Goal: Book appointment/travel/reservation

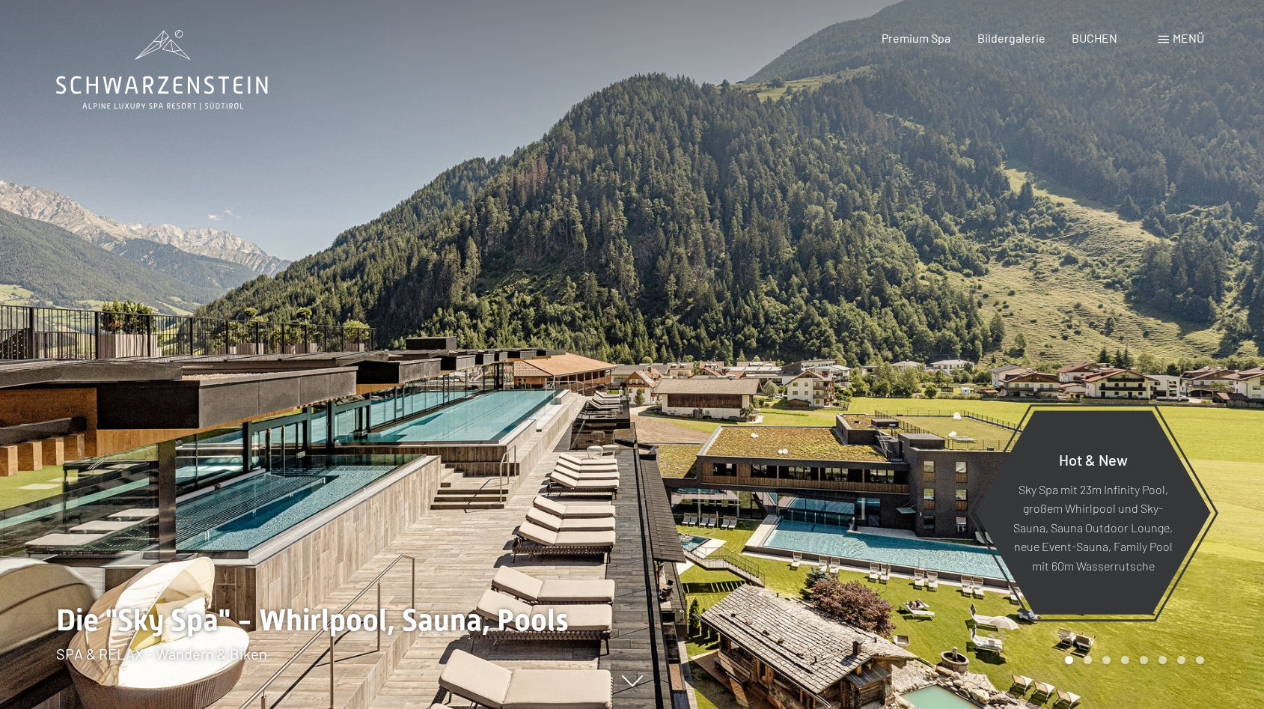
click at [1170, 37] on div "Menü" at bounding box center [1182, 38] width 46 height 16
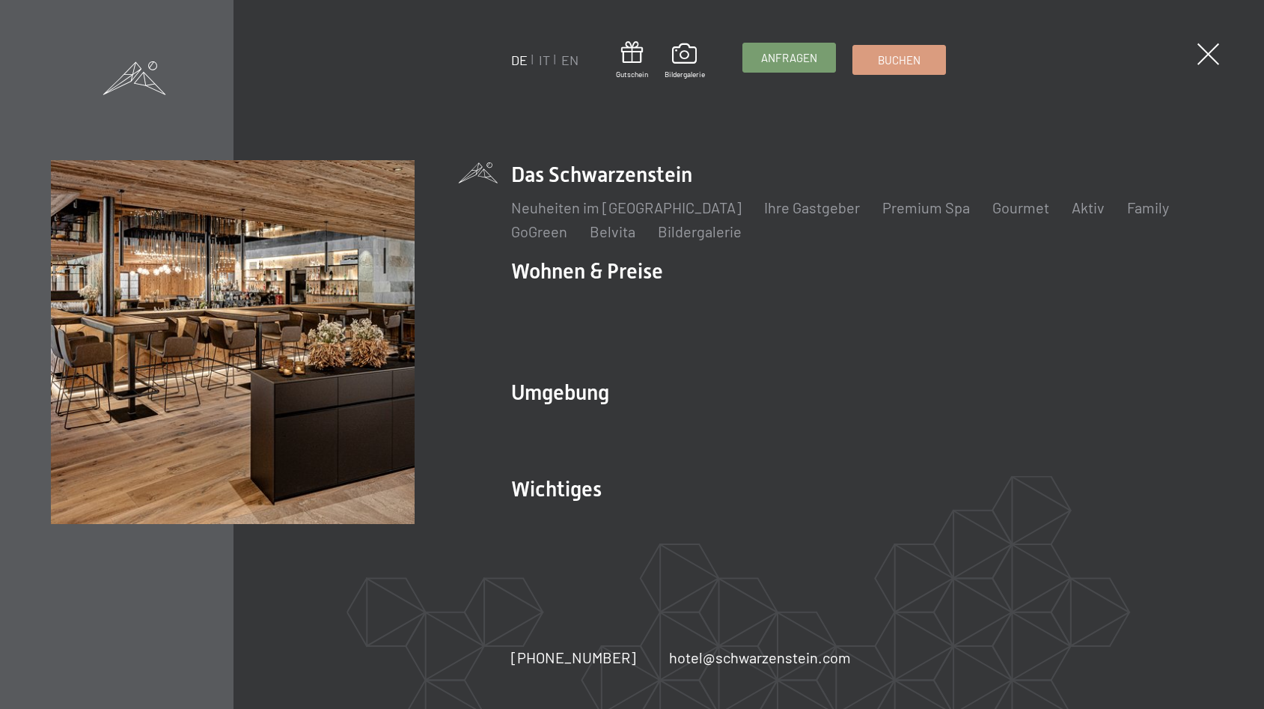
click at [789, 52] on span "Anfragen" at bounding box center [789, 58] width 56 height 16
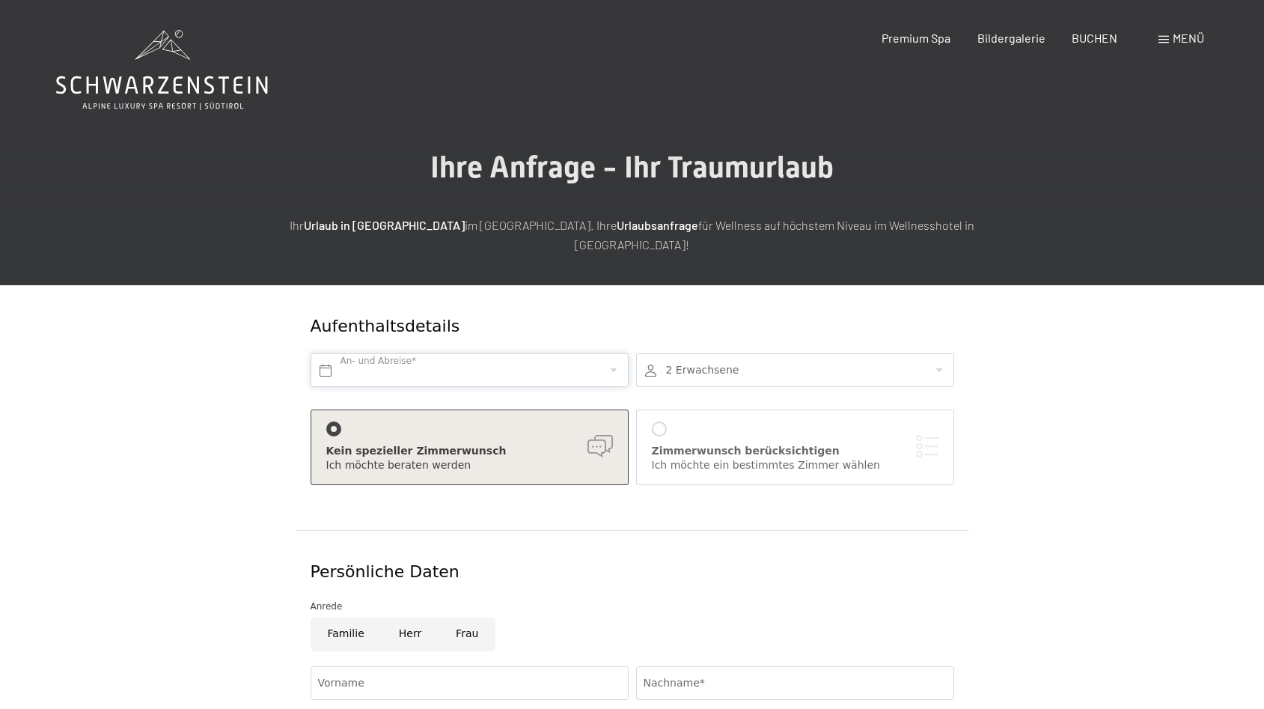
click at [352, 354] on input "text" at bounding box center [470, 370] width 318 height 34
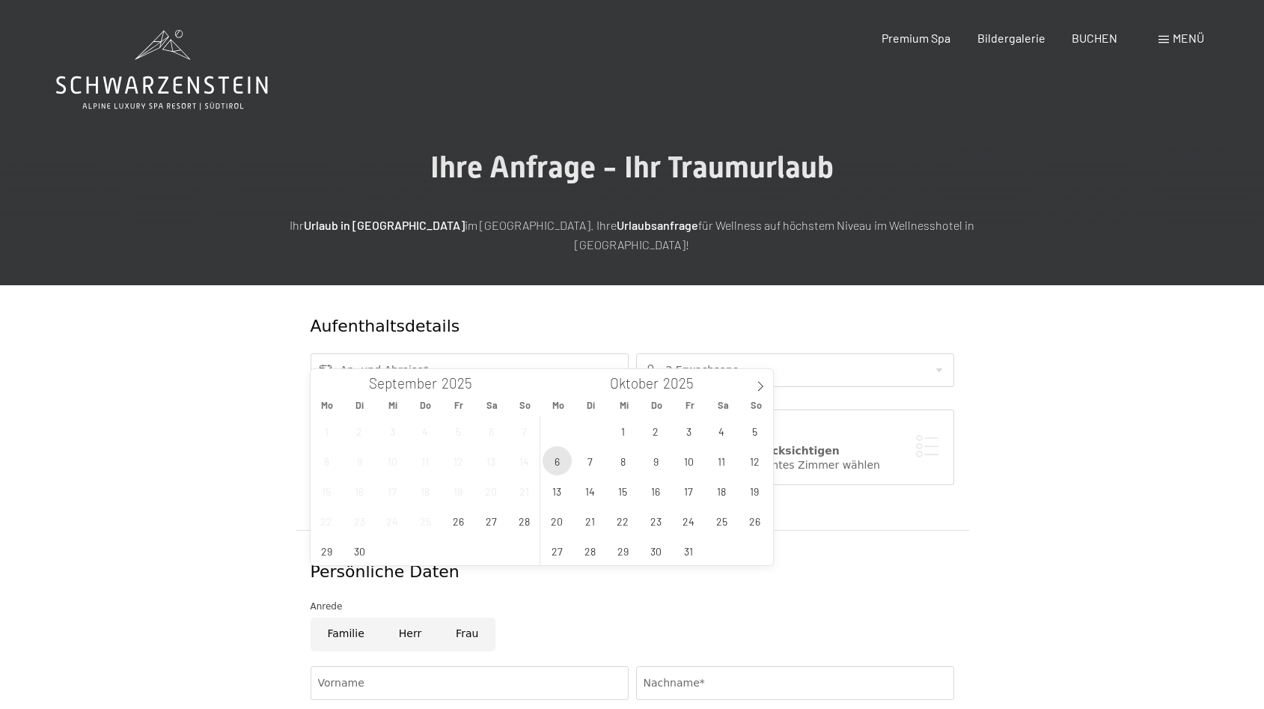
click at [553, 463] on span "6" at bounding box center [557, 460] width 29 height 29
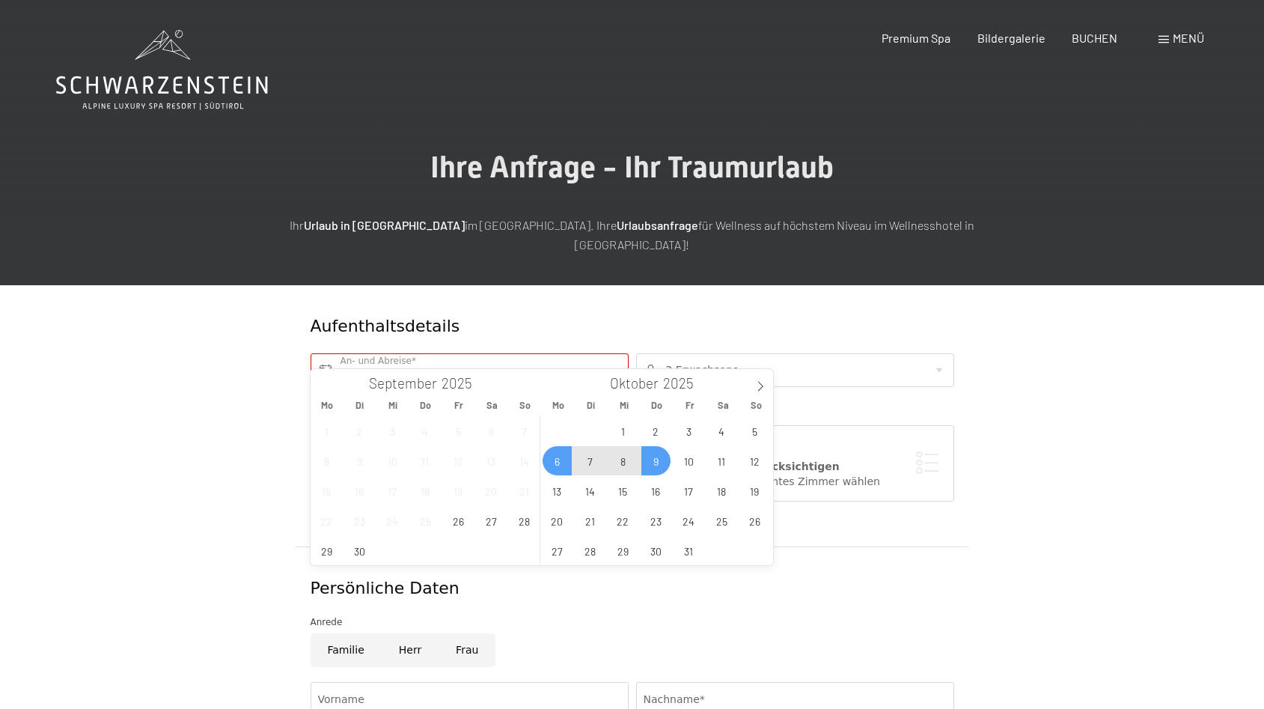
click at [656, 460] on span "9" at bounding box center [656, 460] width 29 height 29
type input "Mo. 06.10.2025 - Do. 09.10.2025"
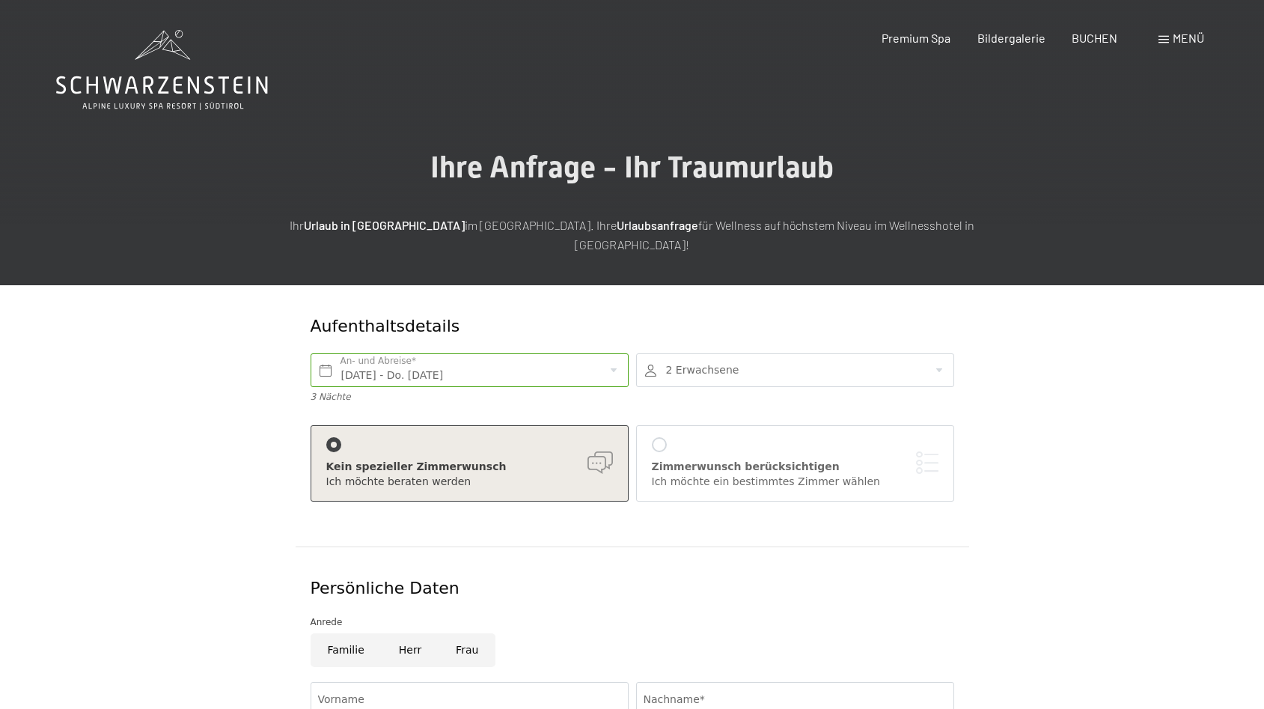
click at [939, 353] on div at bounding box center [795, 370] width 318 height 34
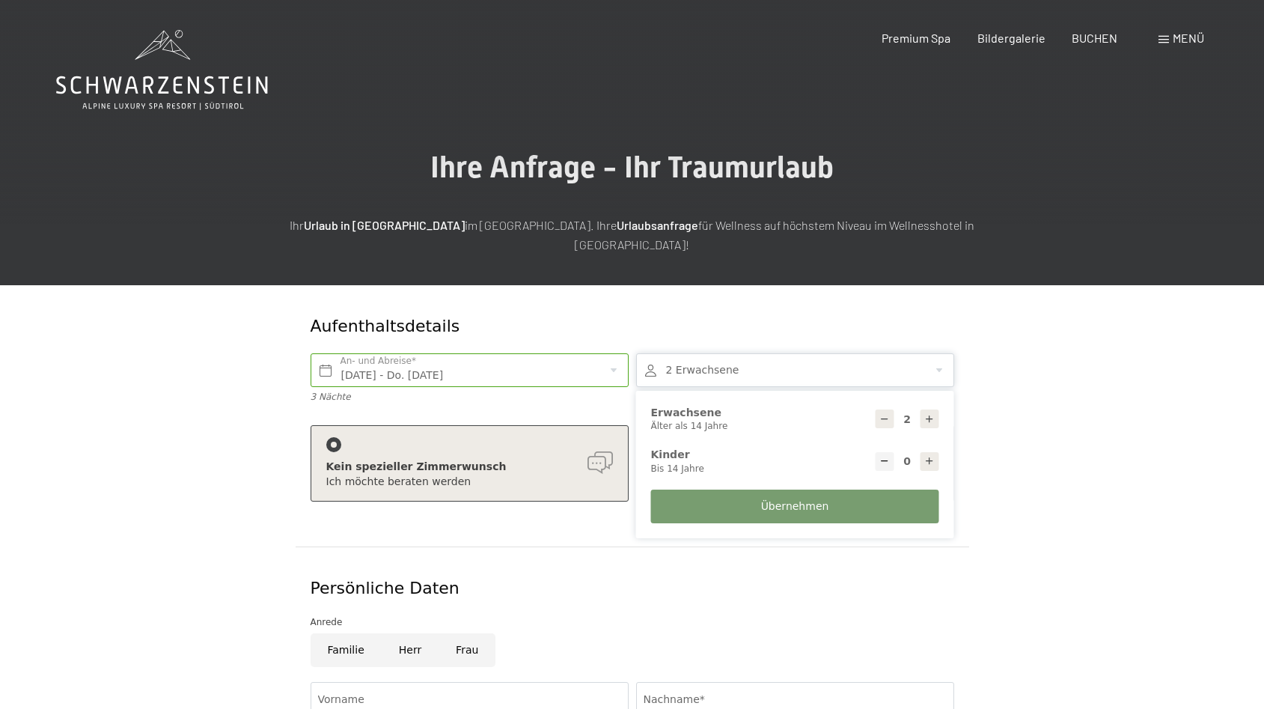
click at [923, 409] on div at bounding box center [930, 418] width 19 height 19
type input "4"
click at [927, 456] on icon at bounding box center [929, 461] width 10 height 10
type input "1"
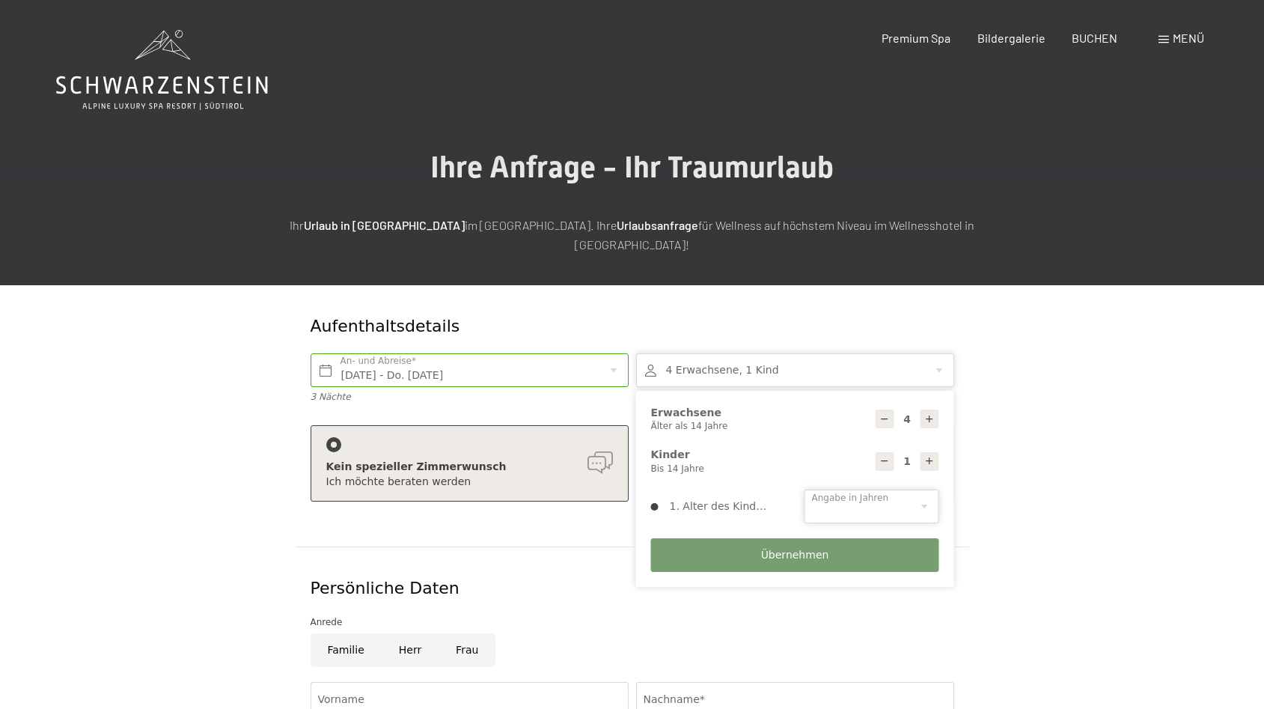
click at [805, 490] on select "0 1 2 3 4 5 6 7 8 9 10 11 12 13 14" at bounding box center [872, 507] width 135 height 34
select select "14"
click option "14" at bounding box center [0, 0] width 0 height 0
click at [800, 548] on span "Übernehmen" at bounding box center [795, 555] width 68 height 15
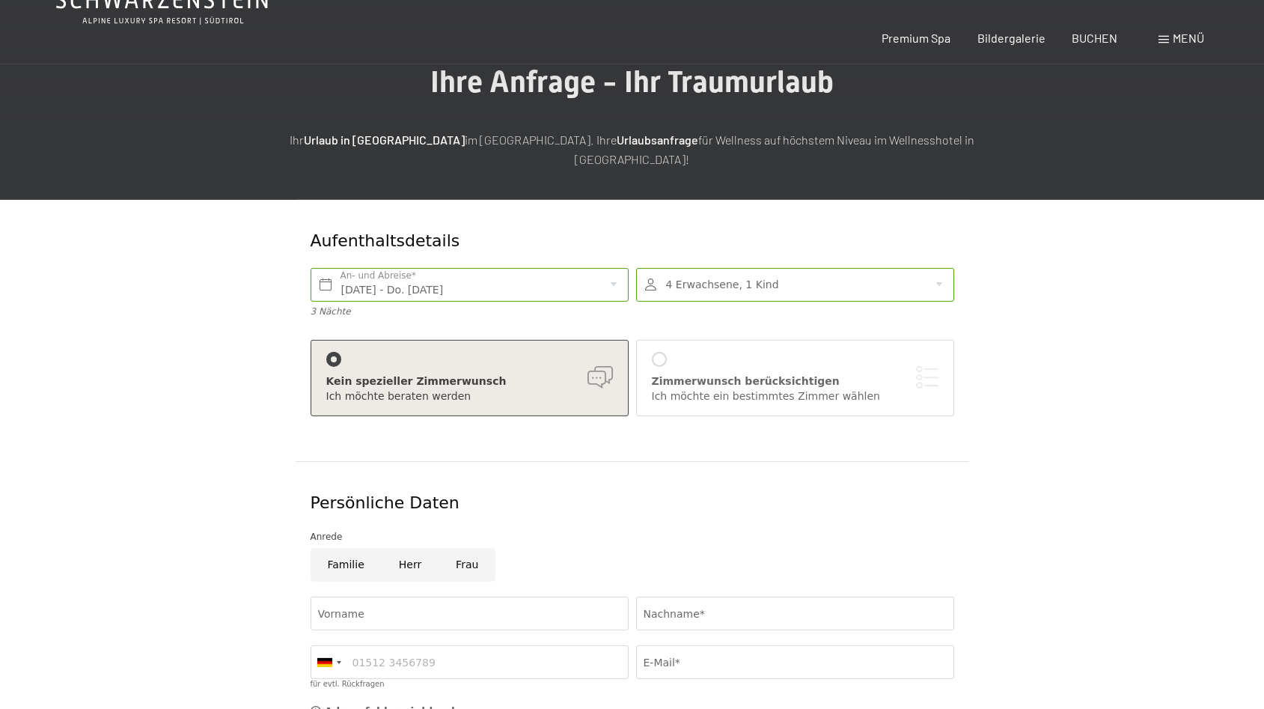
scroll to position [305, 0]
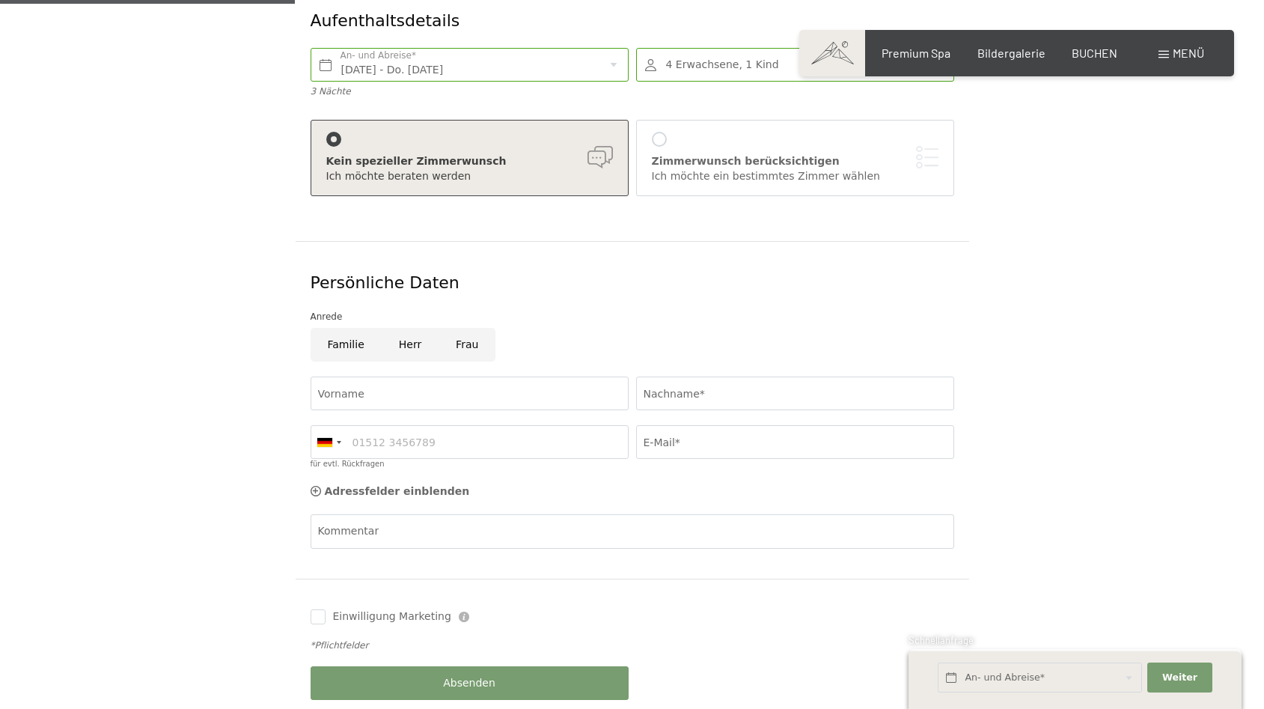
click at [455, 328] on input "Frau" at bounding box center [467, 345] width 57 height 34
radio input "true"
click at [381, 377] on input "Vorname" at bounding box center [470, 394] width 318 height 34
type input "Rahel"
click at [731, 377] on input "Nachname*" at bounding box center [795, 394] width 318 height 34
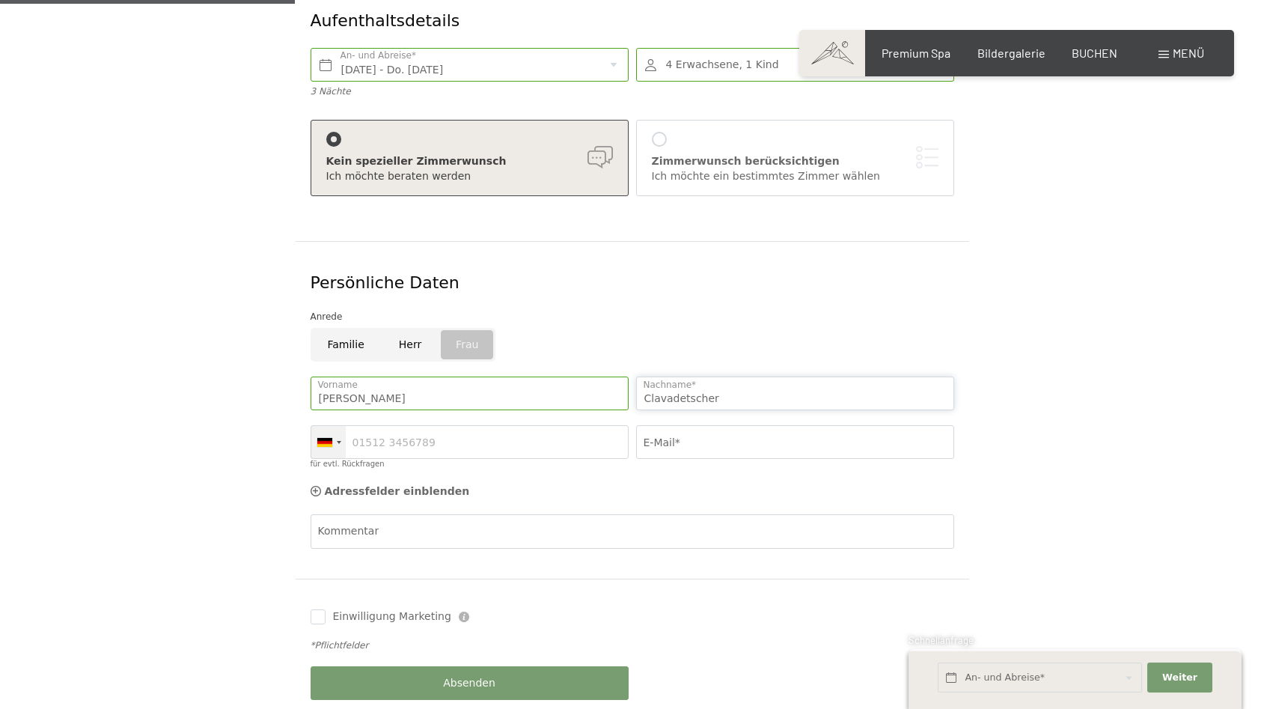
type input "Clavadetscher"
click at [331, 426] on div at bounding box center [328, 442] width 34 height 32
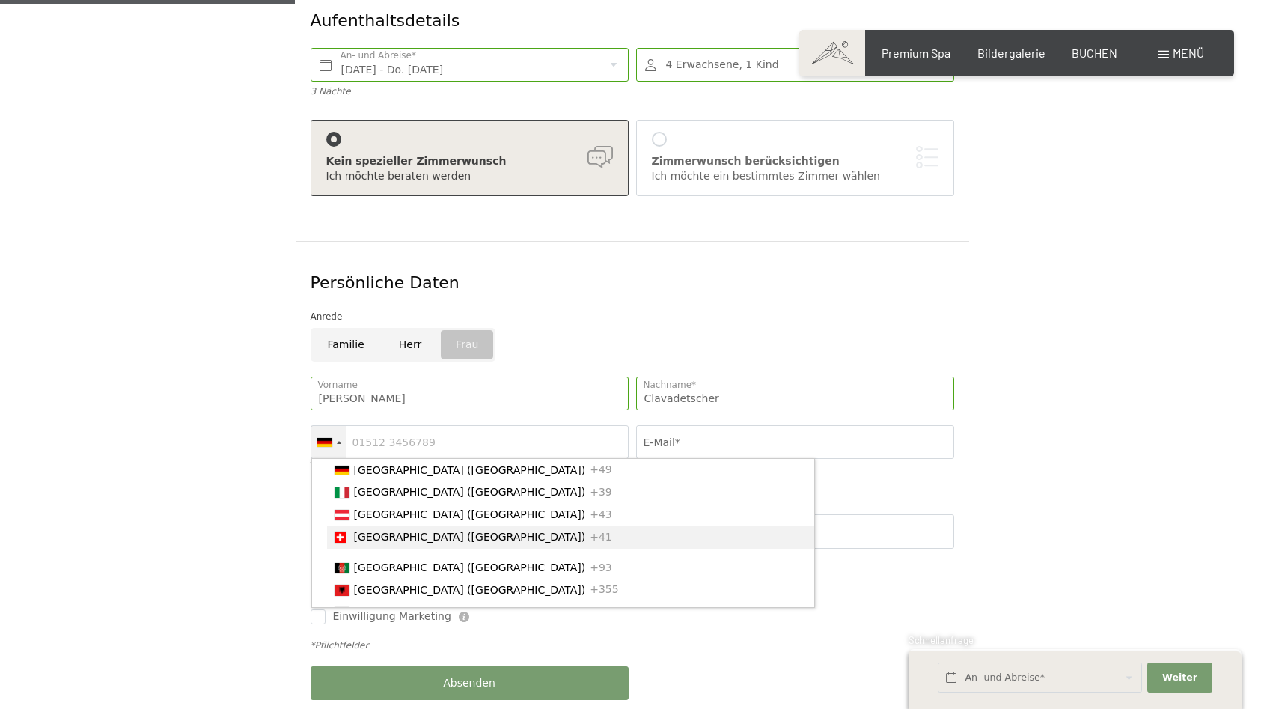
click at [361, 531] on span "[GEOGRAPHIC_DATA] ([GEOGRAPHIC_DATA])" at bounding box center [470, 537] width 232 height 12
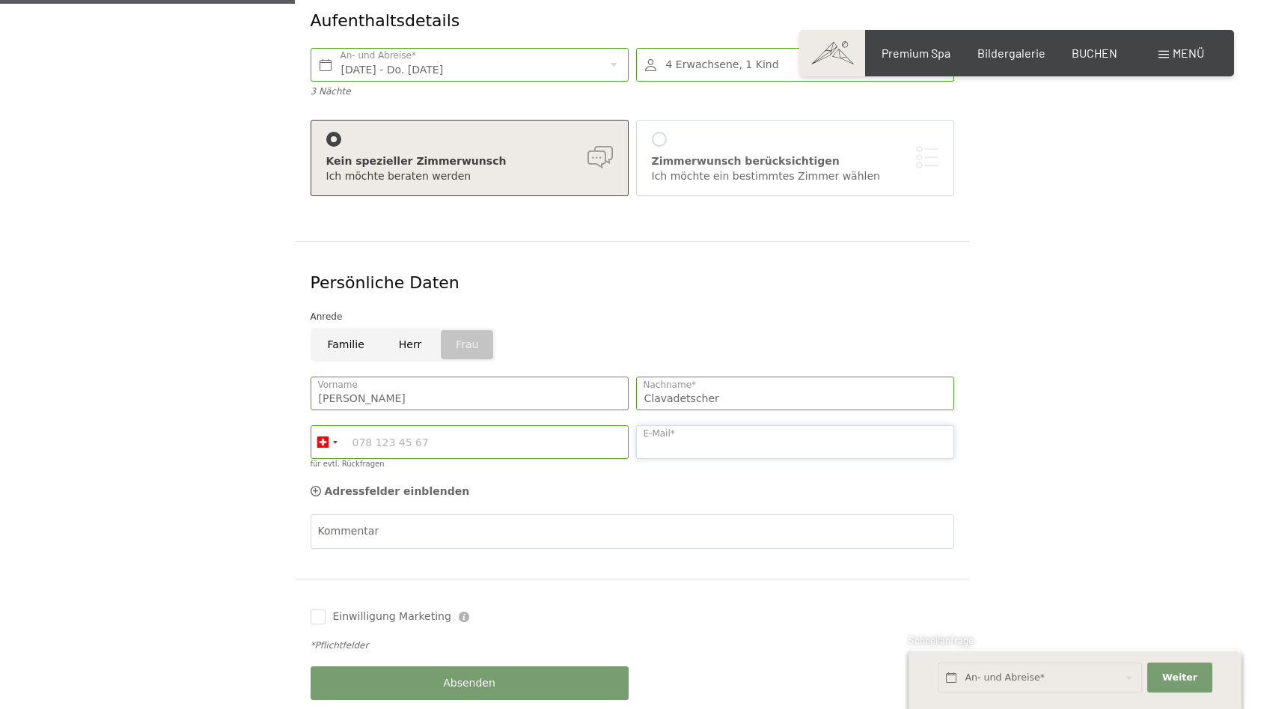
click at [735, 425] on input "E-Mail*" at bounding box center [795, 442] width 318 height 34
click at [409, 418] on div "Germany (Deutschland) +49 Italy (Italia) +39 Austria (Österreich) +43 Switzerla…" at bounding box center [470, 447] width 326 height 59
click at [407, 425] on input "für evtl. Rückfragen" at bounding box center [470, 442] width 318 height 34
type input "0793537832"
click at [704, 425] on input "E-Mail*" at bounding box center [795, 442] width 318 height 34
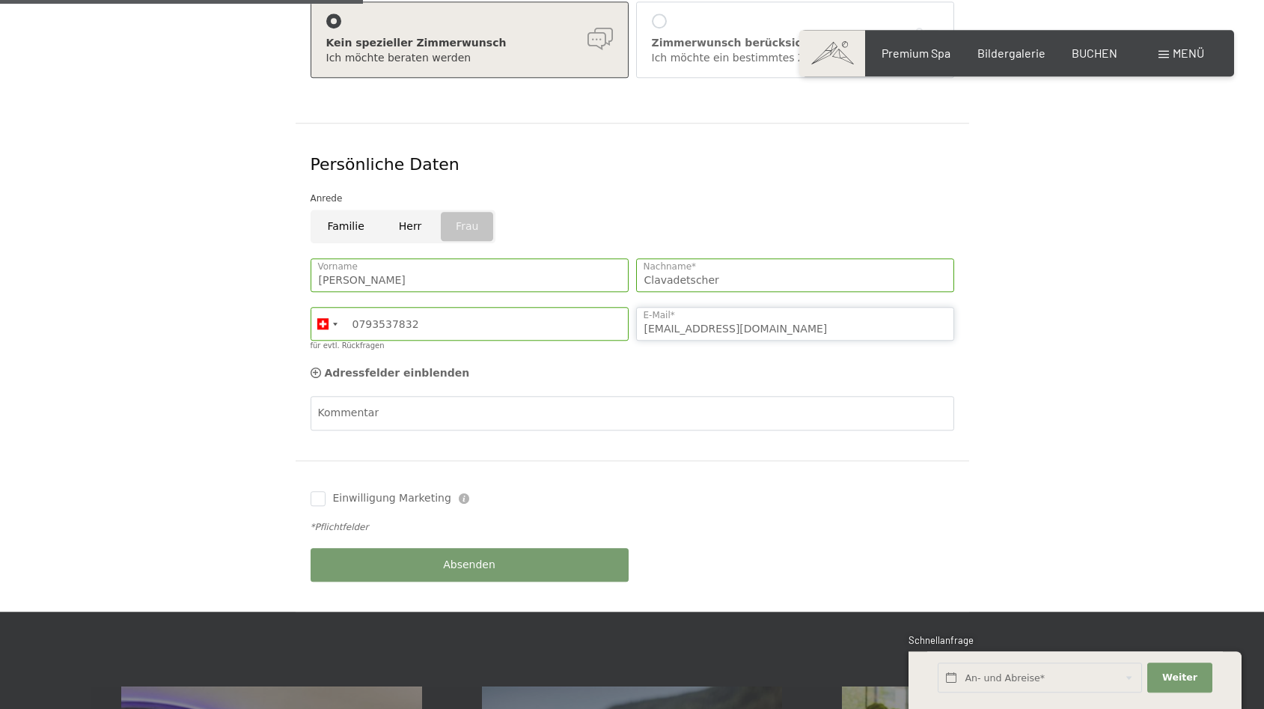
scroll to position [458, 0]
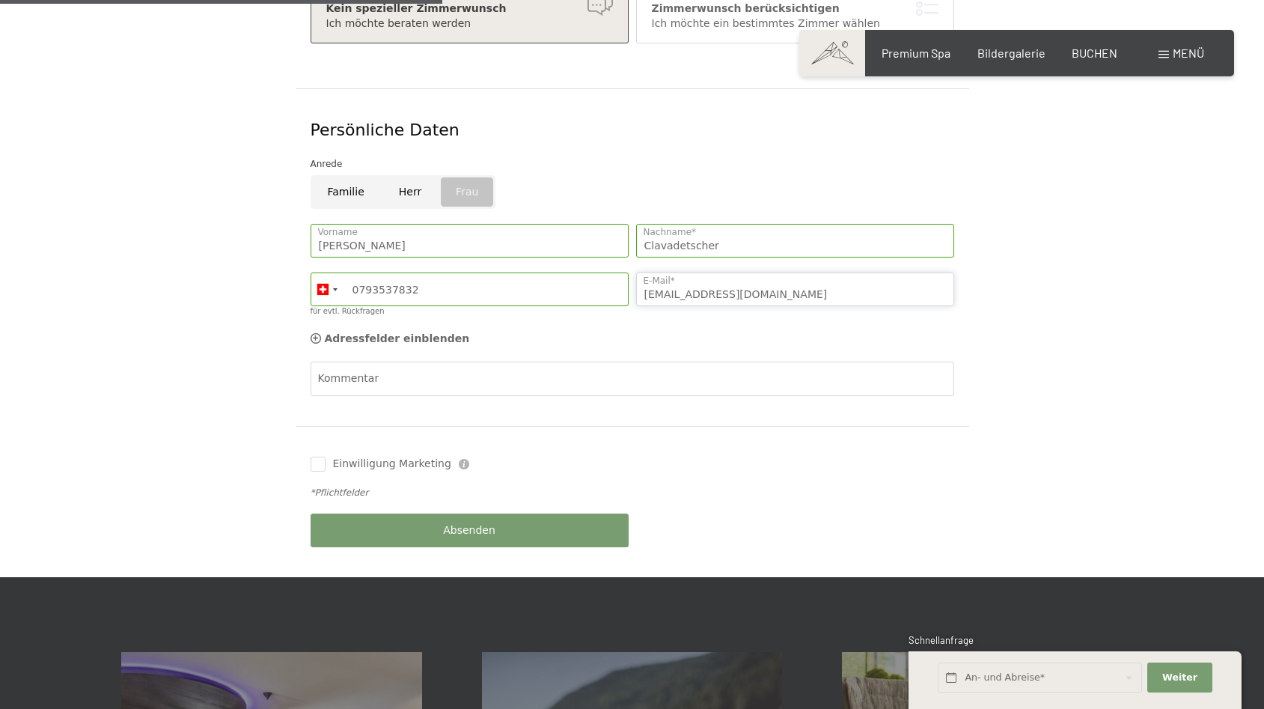
type input "rcmc@hispeed.ch"
click at [973, 674] on input "text" at bounding box center [1040, 677] width 204 height 31
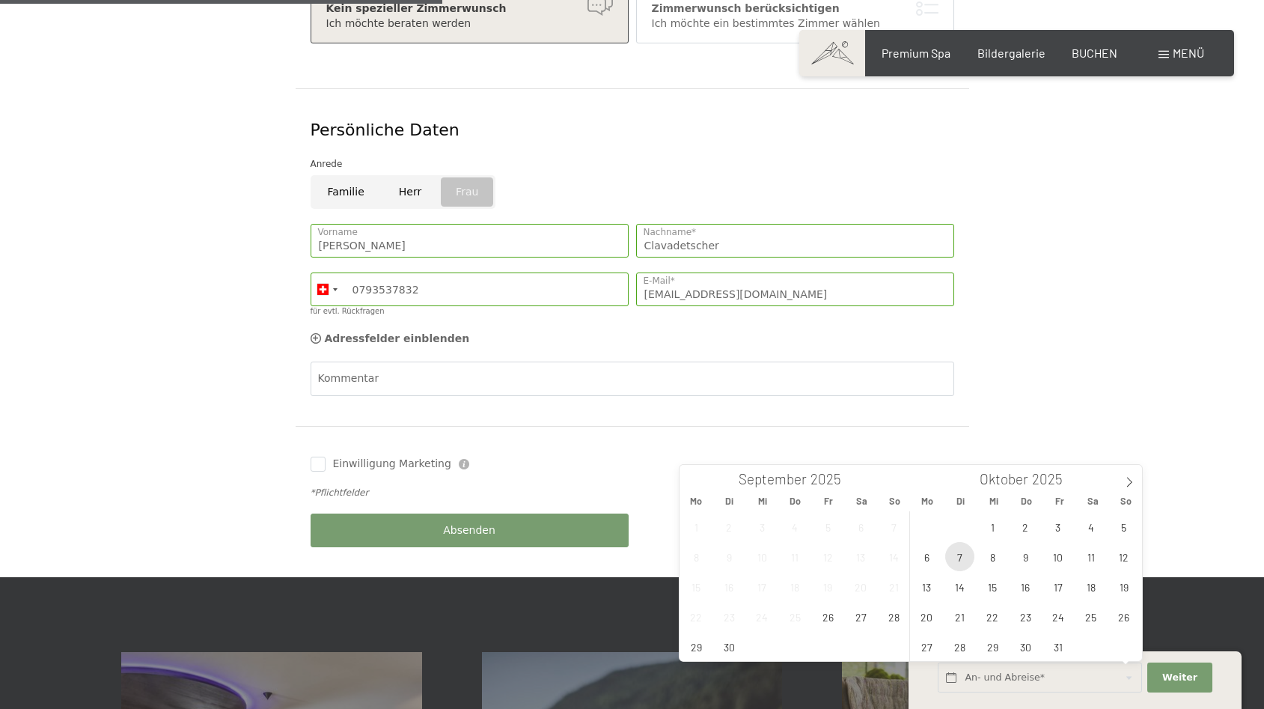
click at [960, 557] on span "7" at bounding box center [959, 556] width 29 height 29
click at [924, 553] on span "6" at bounding box center [927, 556] width 29 height 29
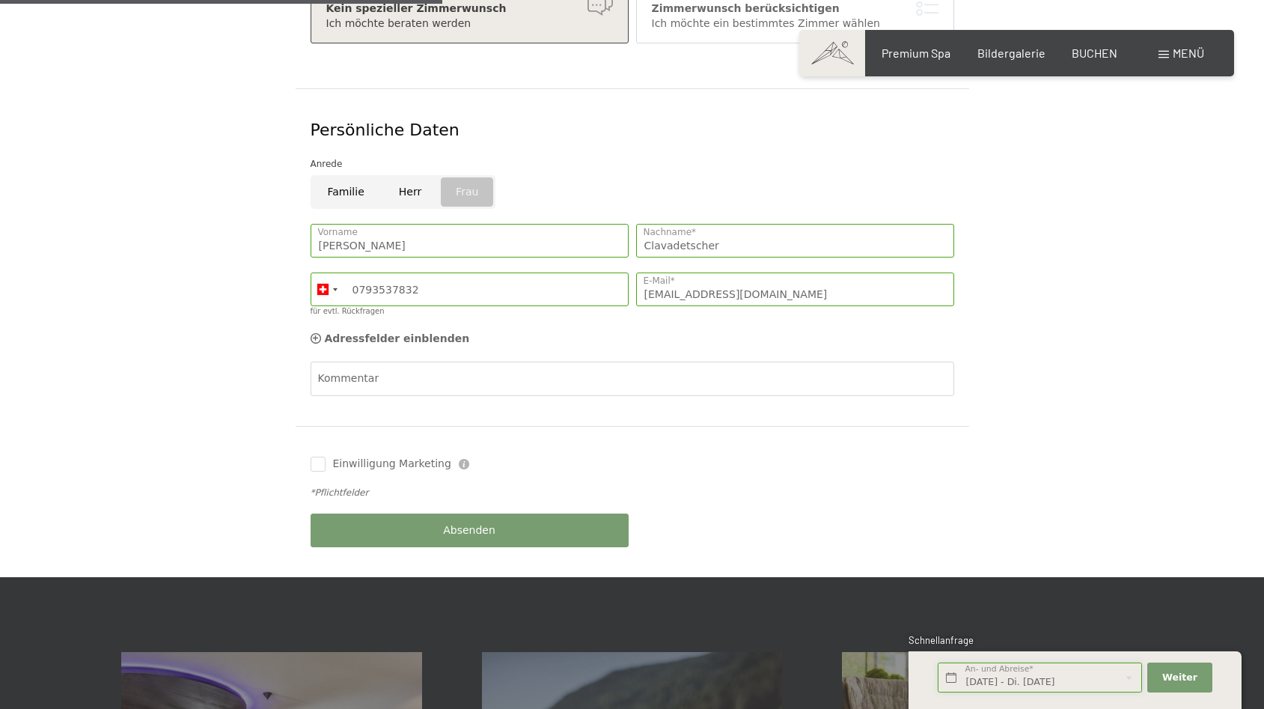
click at [979, 680] on input "Mo. 06.10.2025 - Di. 07.10.2025" at bounding box center [1040, 677] width 204 height 31
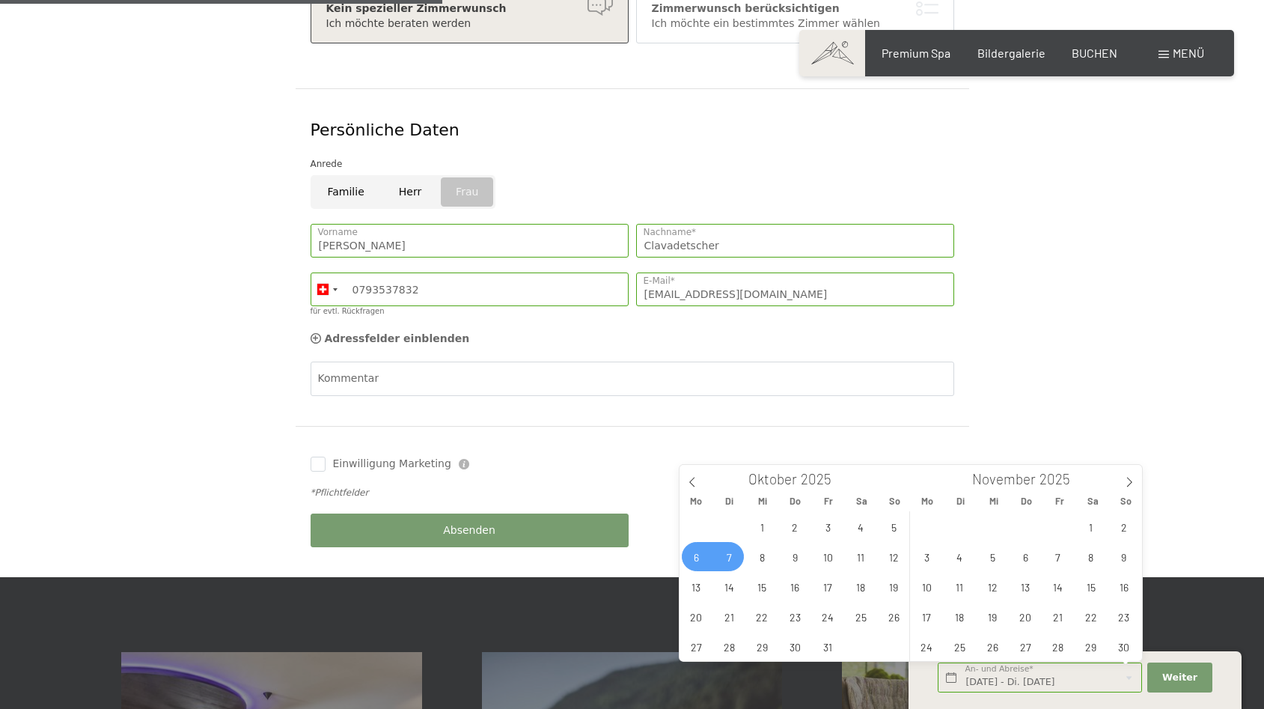
click at [698, 556] on span "6" at bounding box center [696, 556] width 29 height 29
click at [794, 553] on span "9" at bounding box center [795, 556] width 29 height 29
type input "Mo. 06.10.2025 - Do. 09.10.2025"
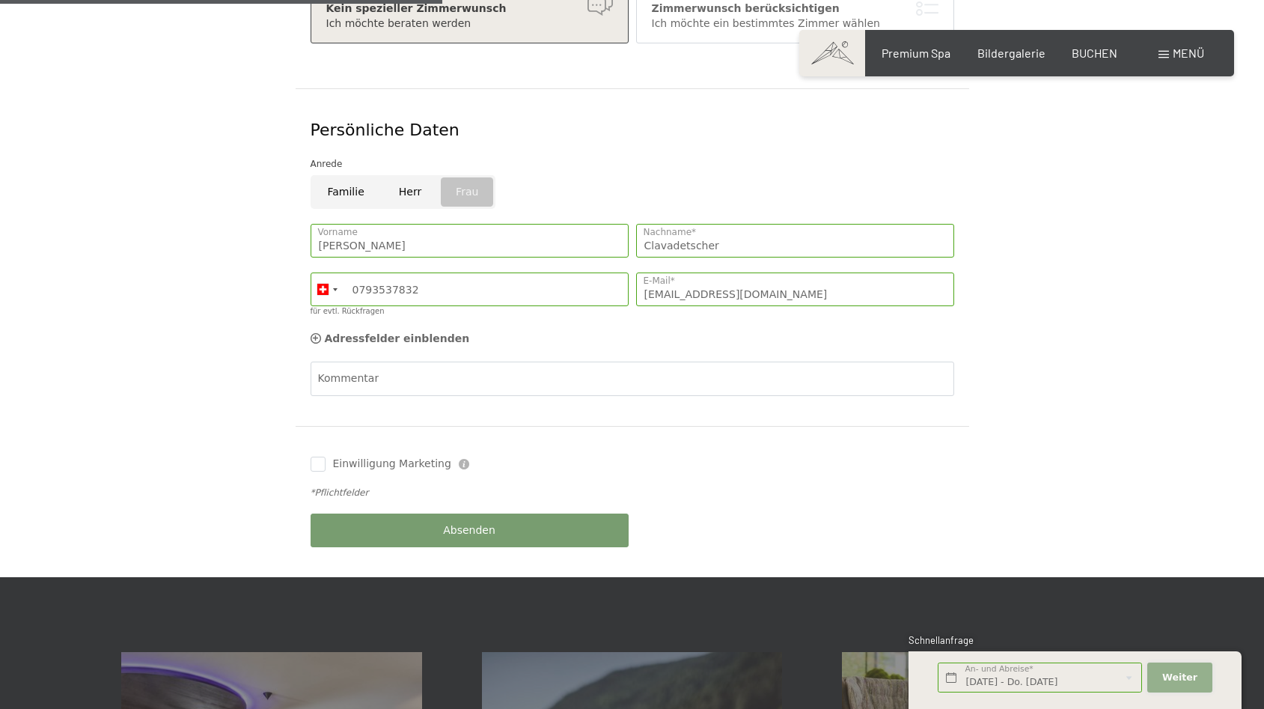
click at [1193, 678] on span "Weiter" at bounding box center [1180, 677] width 35 height 13
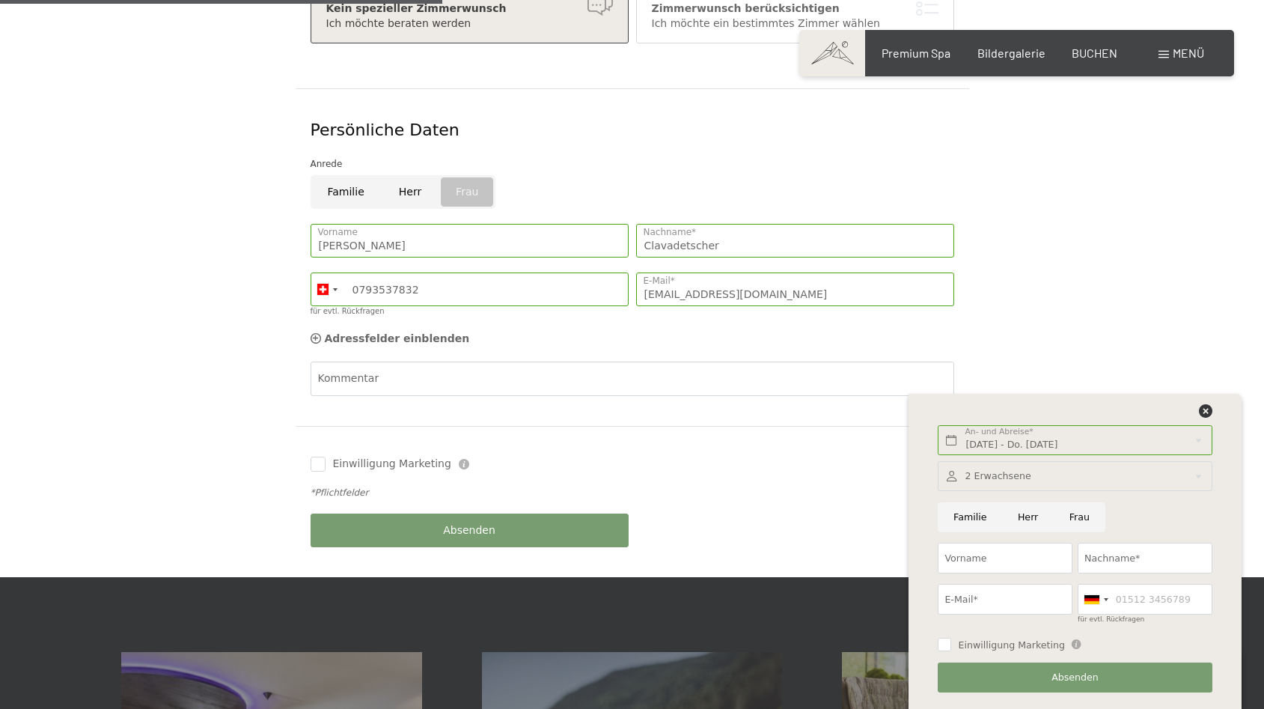
click at [996, 477] on div at bounding box center [1075, 476] width 274 height 31
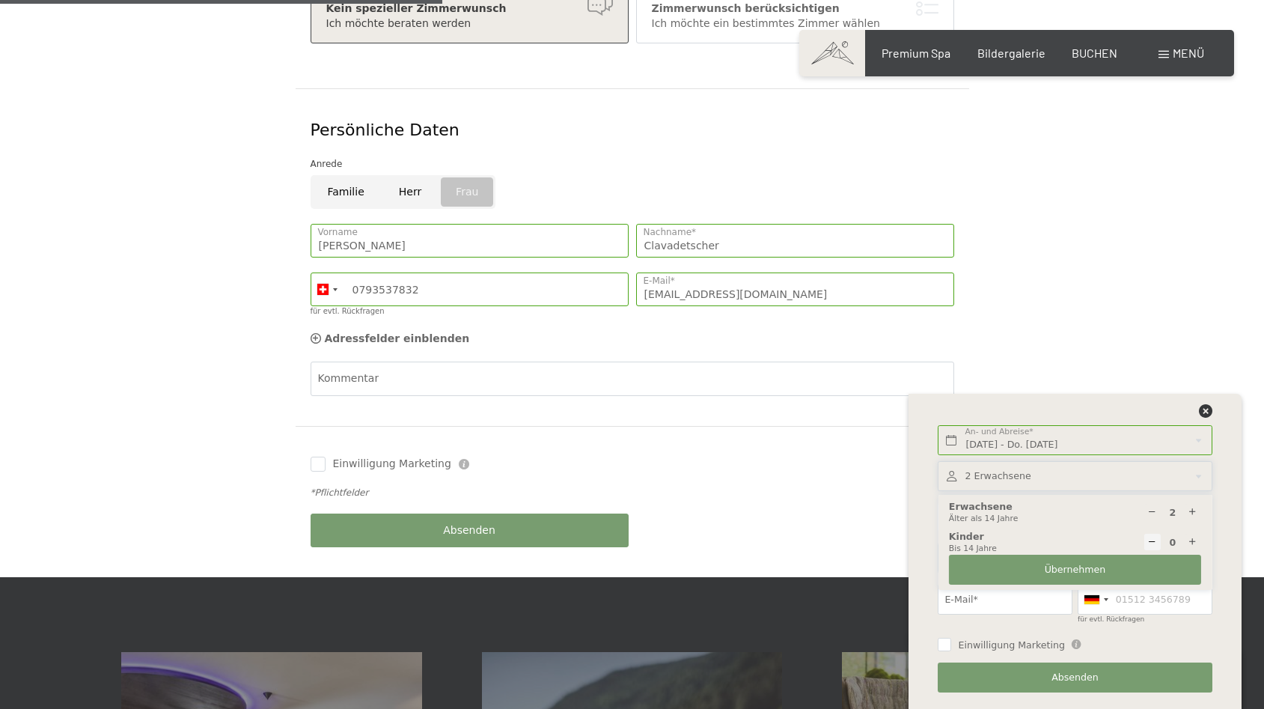
click at [1192, 543] on icon at bounding box center [1193, 542] width 10 height 10
type input "1"
select select
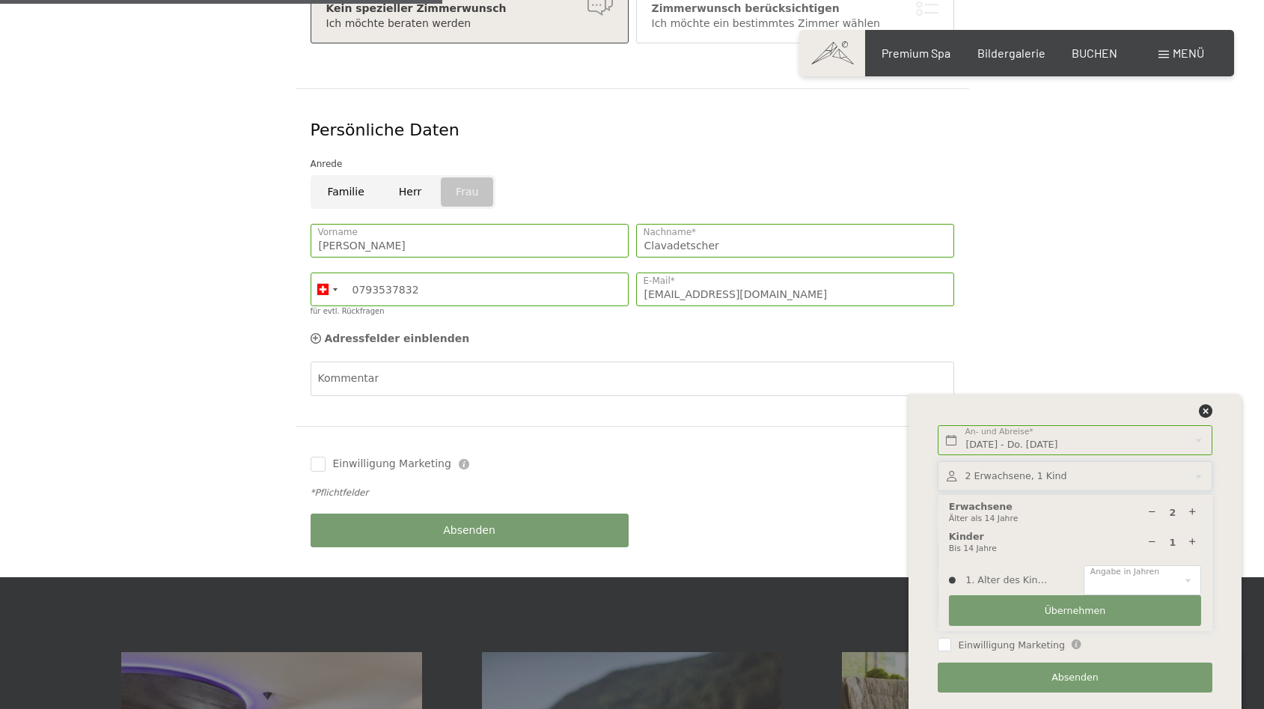
click at [1191, 509] on icon at bounding box center [1193, 513] width 10 height 10
type input "4"
click at [1084, 565] on select "0 1 2 3 4 5 6 7 8 9 10 11 12 13 14" at bounding box center [1143, 580] width 118 height 31
select select "14"
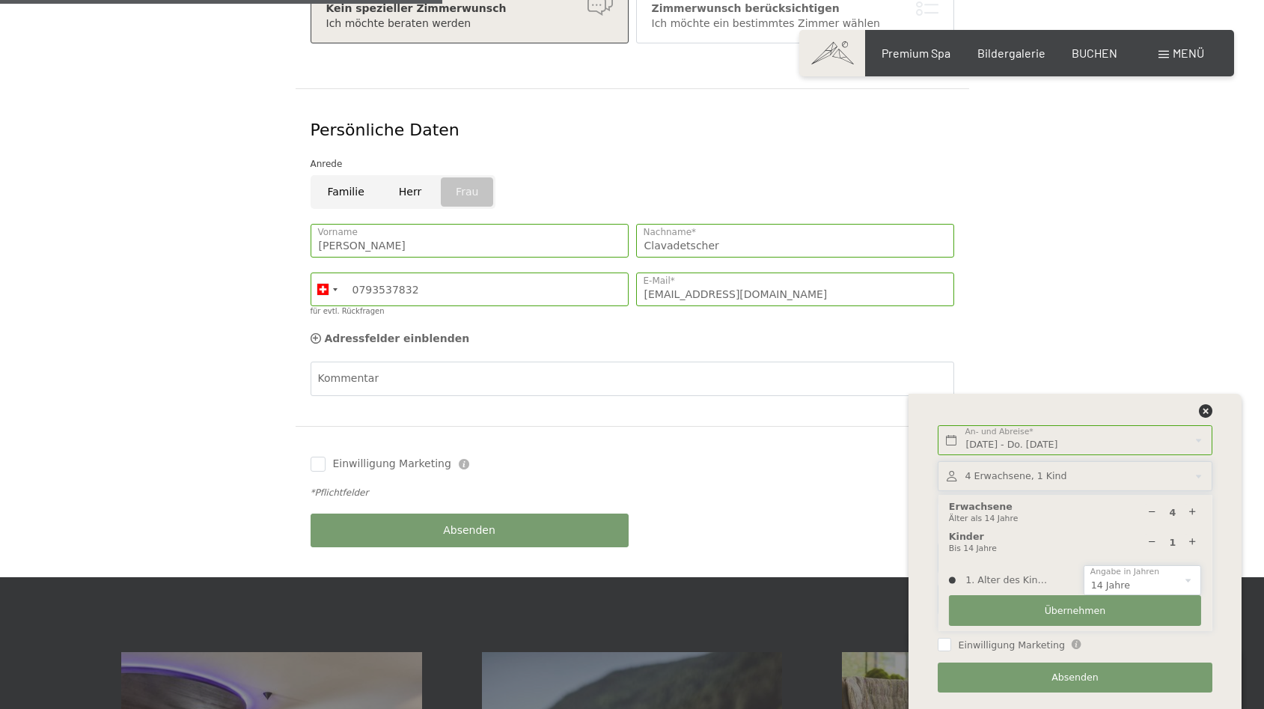
click option "14" at bounding box center [0, 0] width 0 height 0
click at [1078, 612] on span "Übernehmen" at bounding box center [1075, 610] width 61 height 13
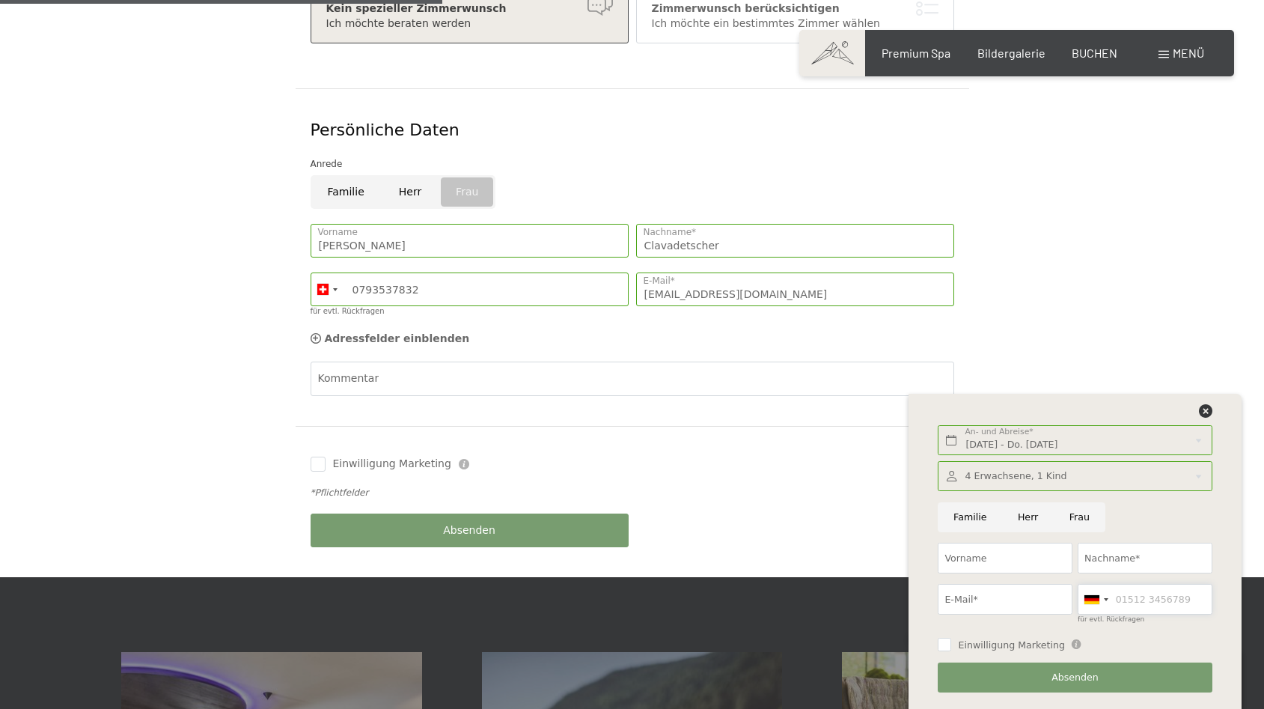
click at [1158, 599] on input "für evtl. Rückfragen" at bounding box center [1145, 599] width 135 height 31
click at [1094, 597] on div at bounding box center [1092, 599] width 15 height 9
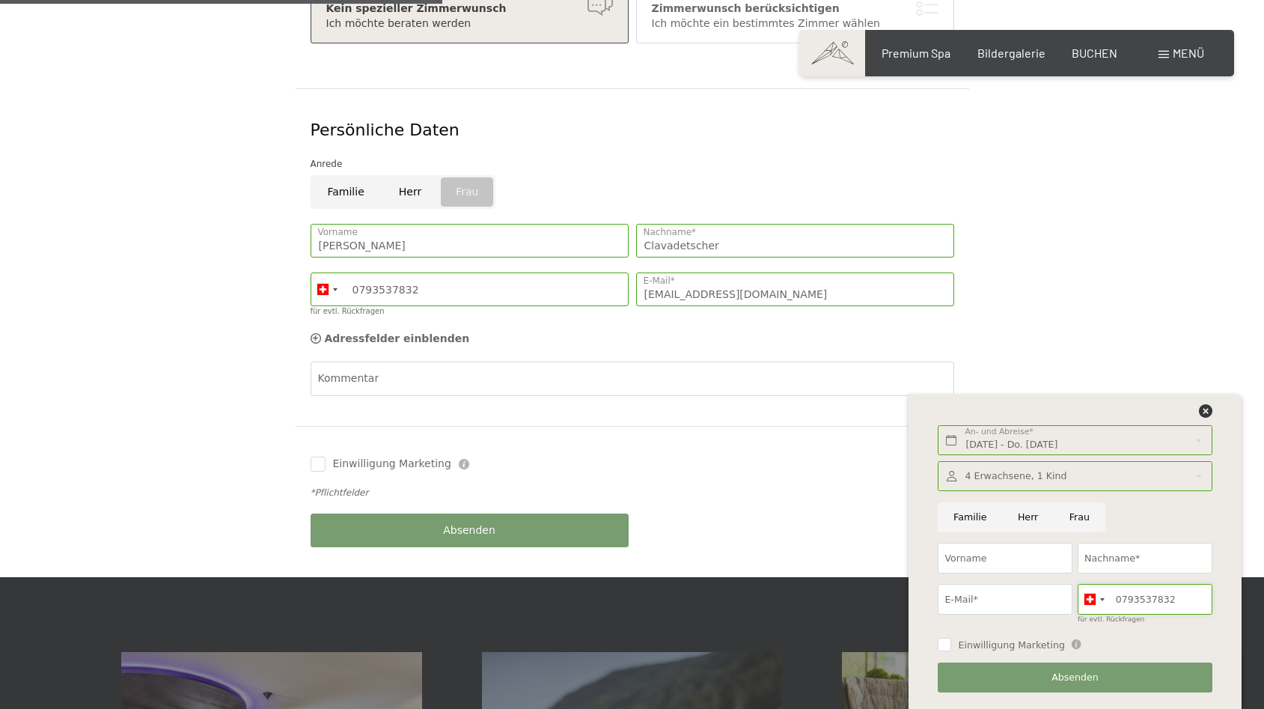
type input "0793537832"
click at [1132, 679] on button "Absenden" at bounding box center [1075, 677] width 274 height 31
click at [983, 599] on input "E-Mail*" at bounding box center [1005, 599] width 135 height 31
type input "rcmc@hispeed.ch"
click at [1118, 677] on button "Absenden" at bounding box center [1075, 677] width 274 height 31
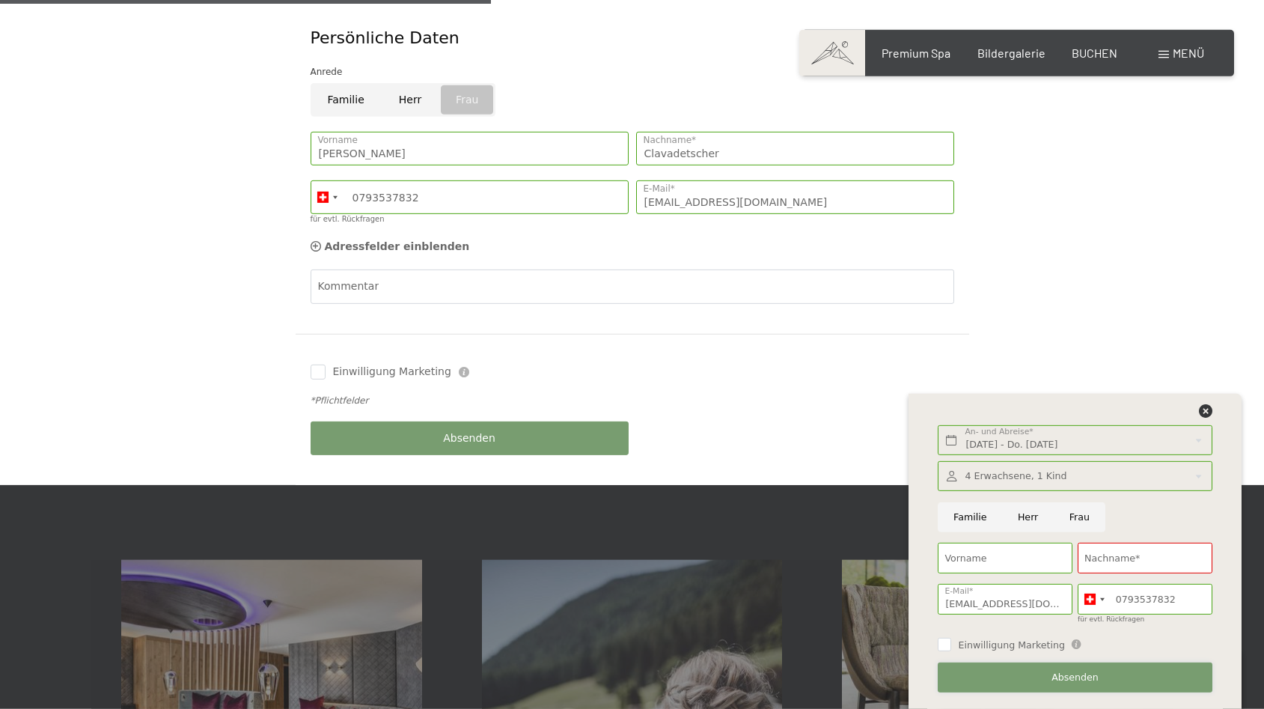
scroll to position [534, 0]
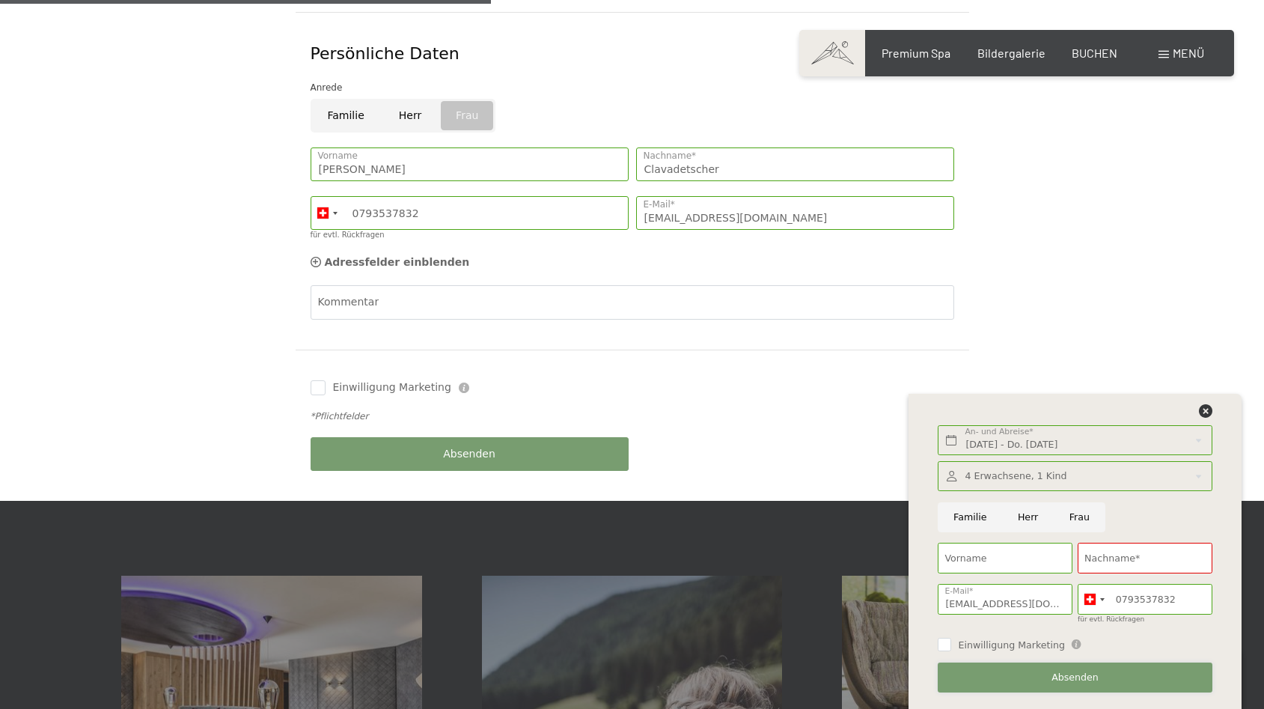
click at [1038, 671] on button "Absenden" at bounding box center [1075, 677] width 274 height 31
click at [1097, 601] on div at bounding box center [1094, 599] width 31 height 29
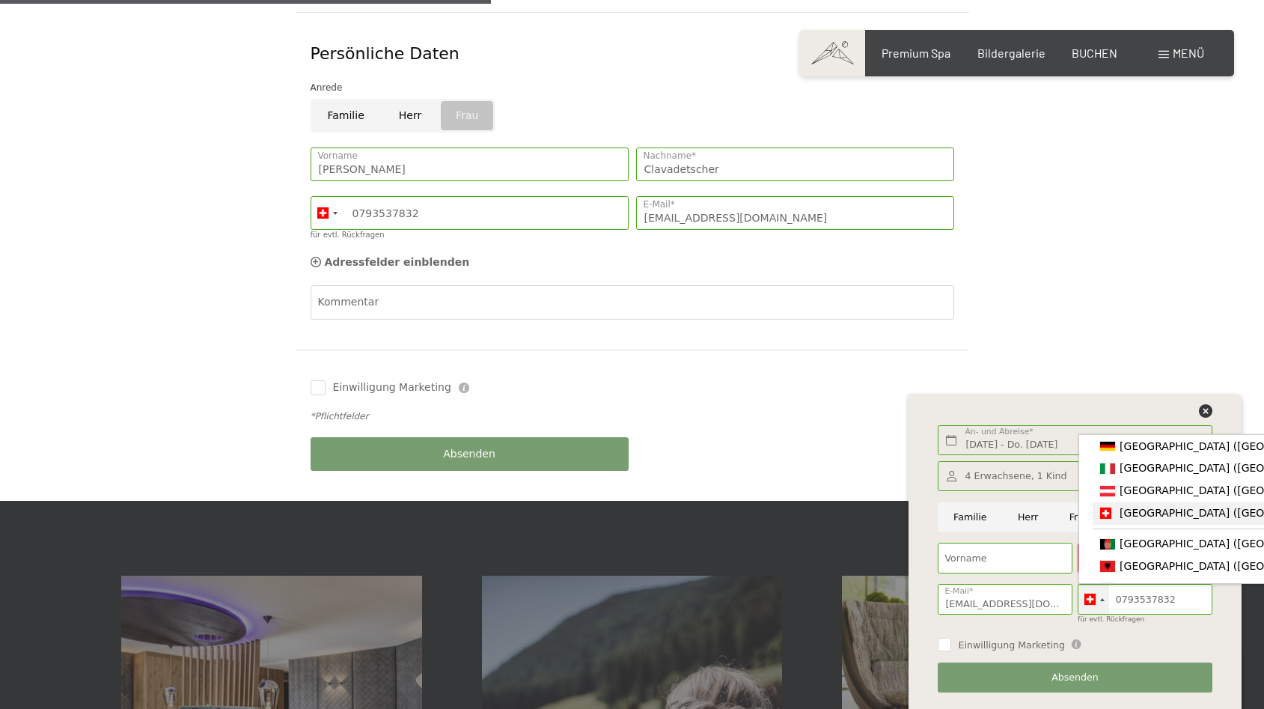
click at [1130, 515] on span "[GEOGRAPHIC_DATA] ([GEOGRAPHIC_DATA])" at bounding box center [1236, 513] width 232 height 12
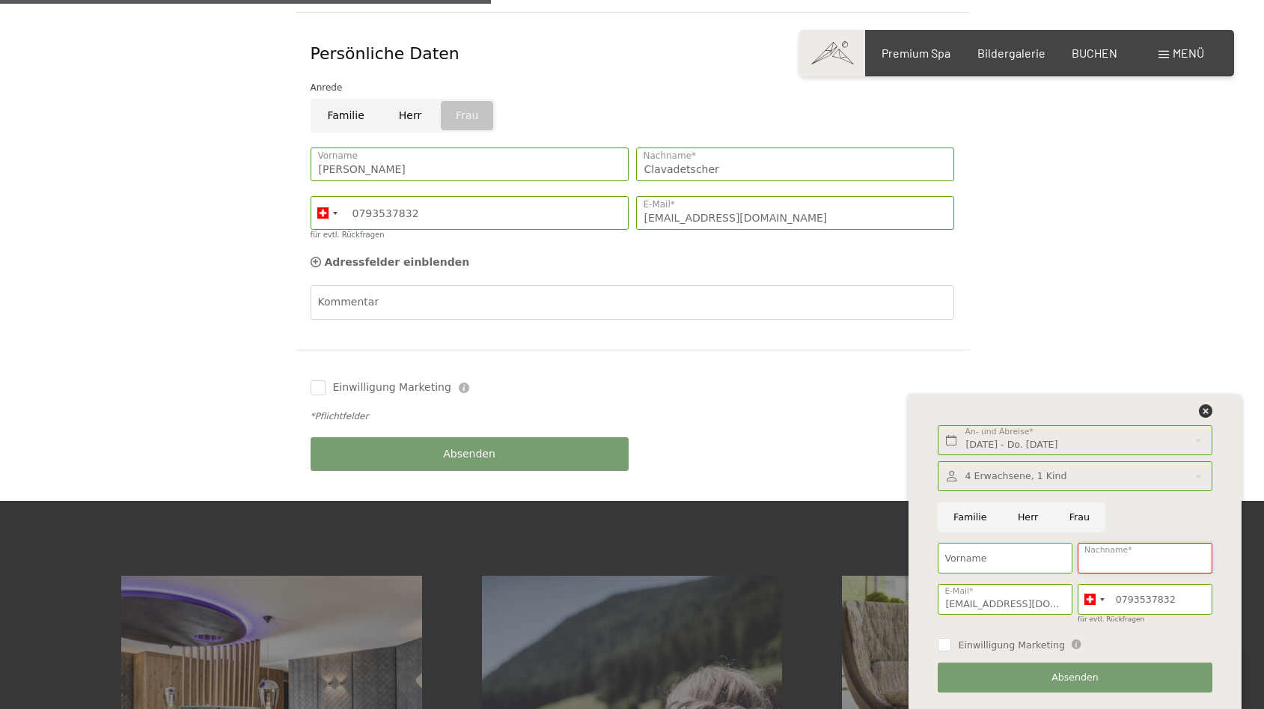
click at [1110, 565] on input "Nachname*" at bounding box center [1145, 558] width 135 height 31
click at [976, 558] on input "Vorname" at bounding box center [1005, 558] width 135 height 31
type input "Rahel"
click at [1092, 552] on input "Nachname*" at bounding box center [1145, 558] width 135 height 31
type input "Clavadetscher"
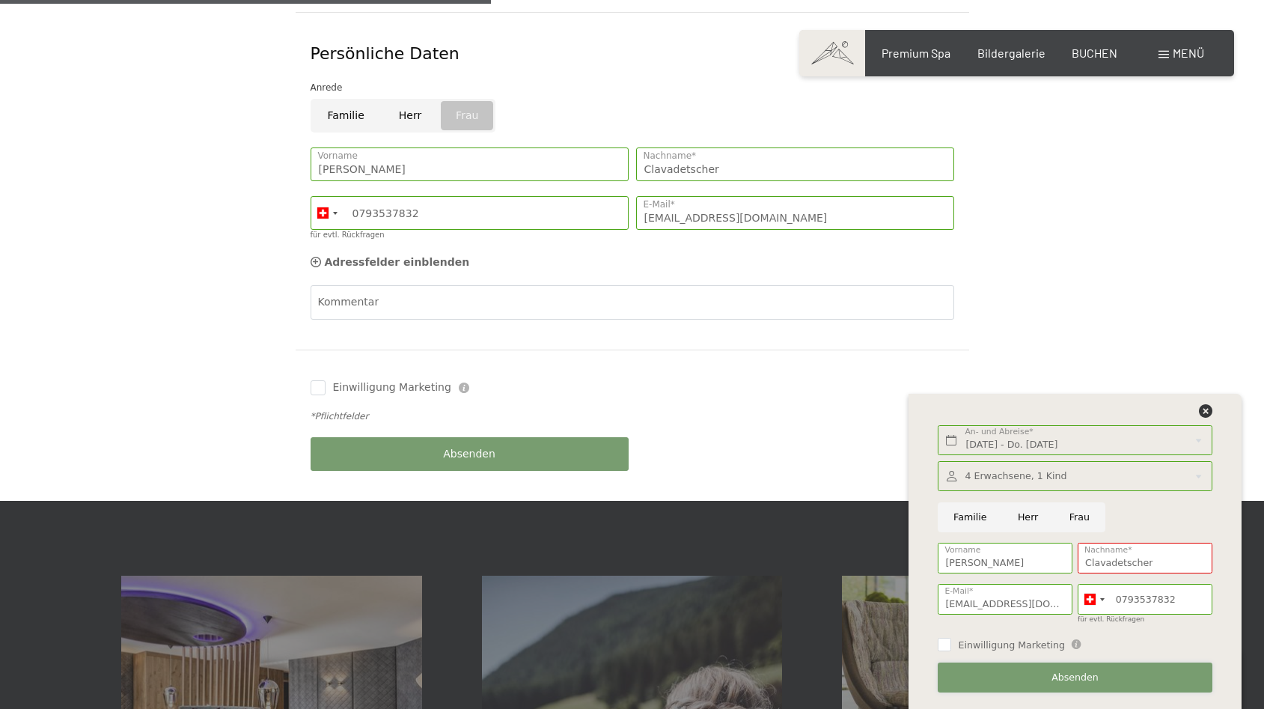
click at [1070, 681] on span "Absenden" at bounding box center [1075, 677] width 47 height 13
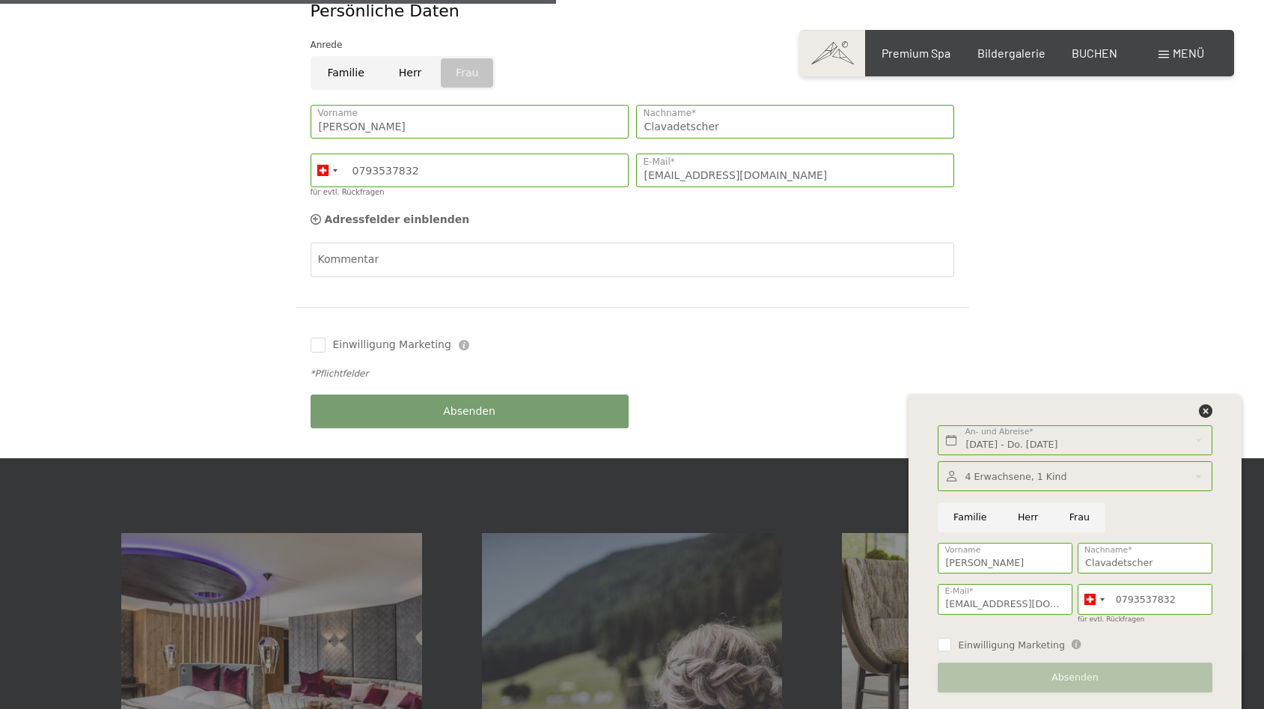
scroll to position [611, 0]
